Goal: Task Accomplishment & Management: Manage account settings

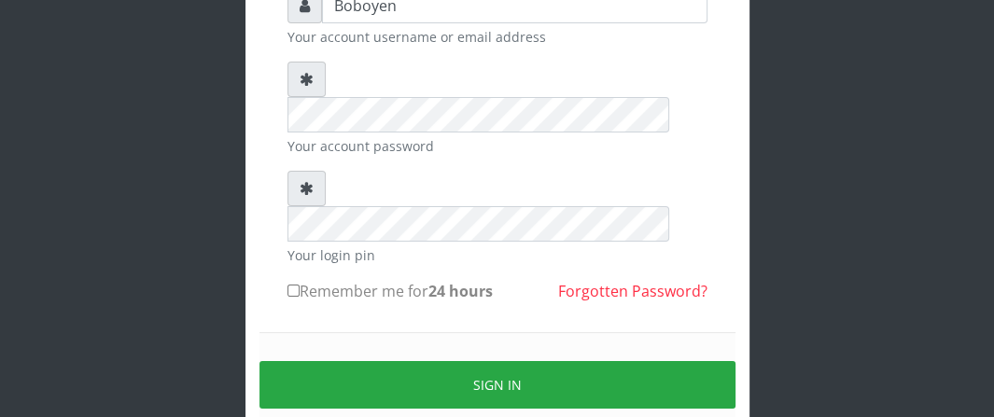
scroll to position [224, 0]
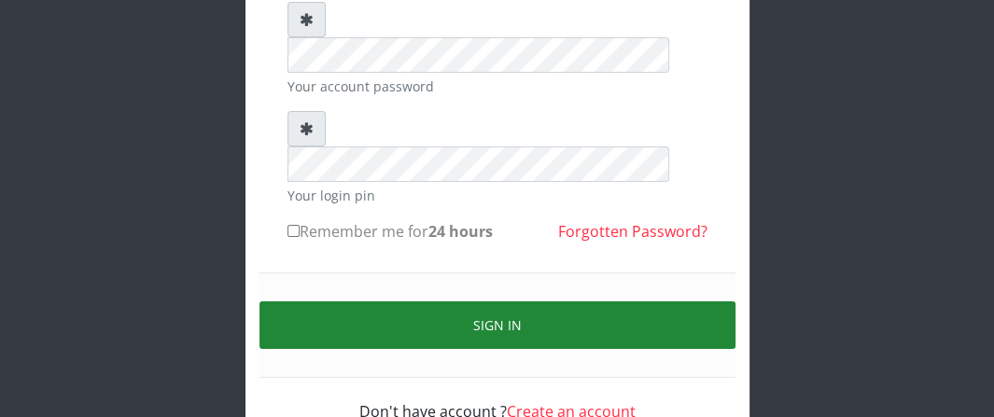
click at [345, 301] on button "Sign in" at bounding box center [497, 325] width 476 height 48
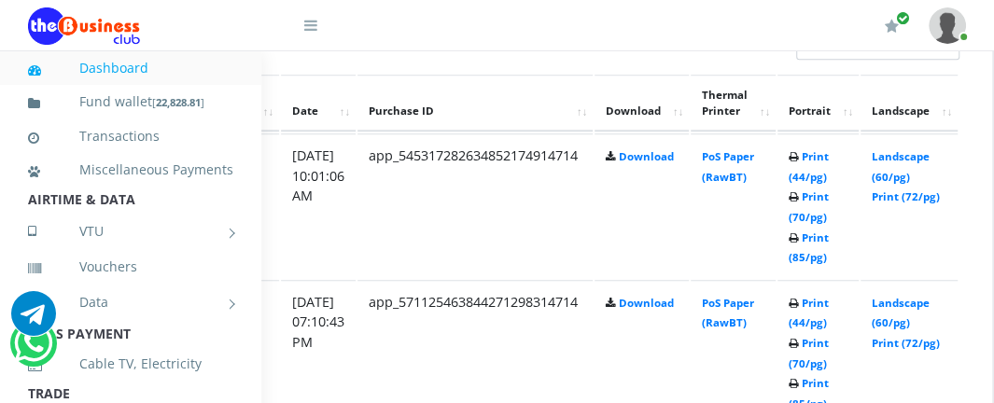
scroll to position [1026, 361]
